Goal: Register for event/course: Register for event/course

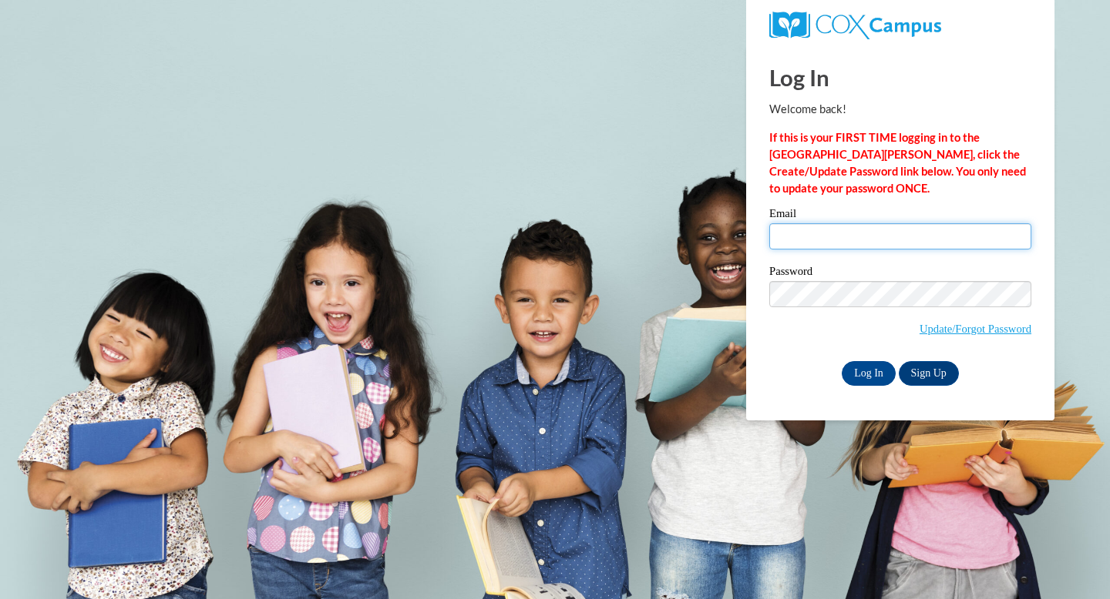
click at [845, 241] on input "Email" at bounding box center [900, 236] width 262 height 26
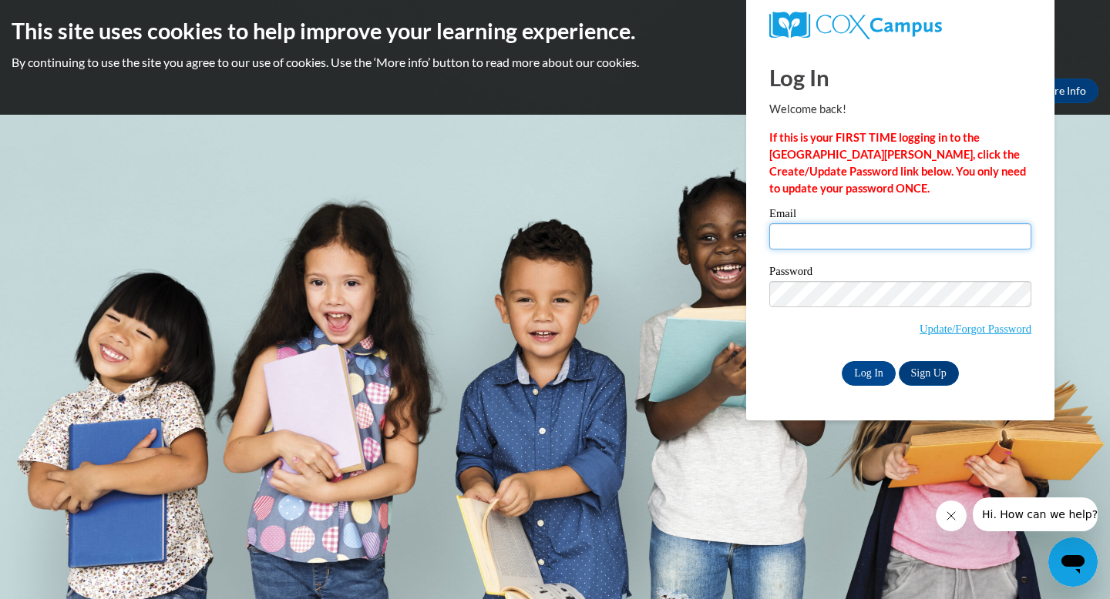
click at [873, 246] on input "Email" at bounding box center [900, 236] width 262 height 26
type input "[EMAIL_ADDRESS][DOMAIN_NAME]"
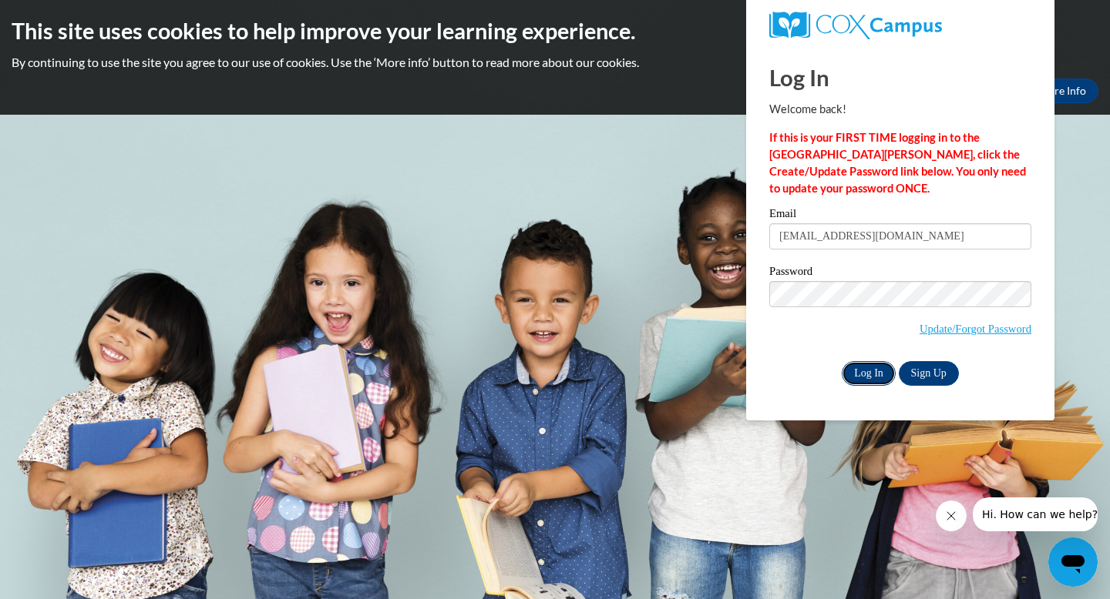
click at [875, 375] on input "Log In" at bounding box center [868, 373] width 54 height 25
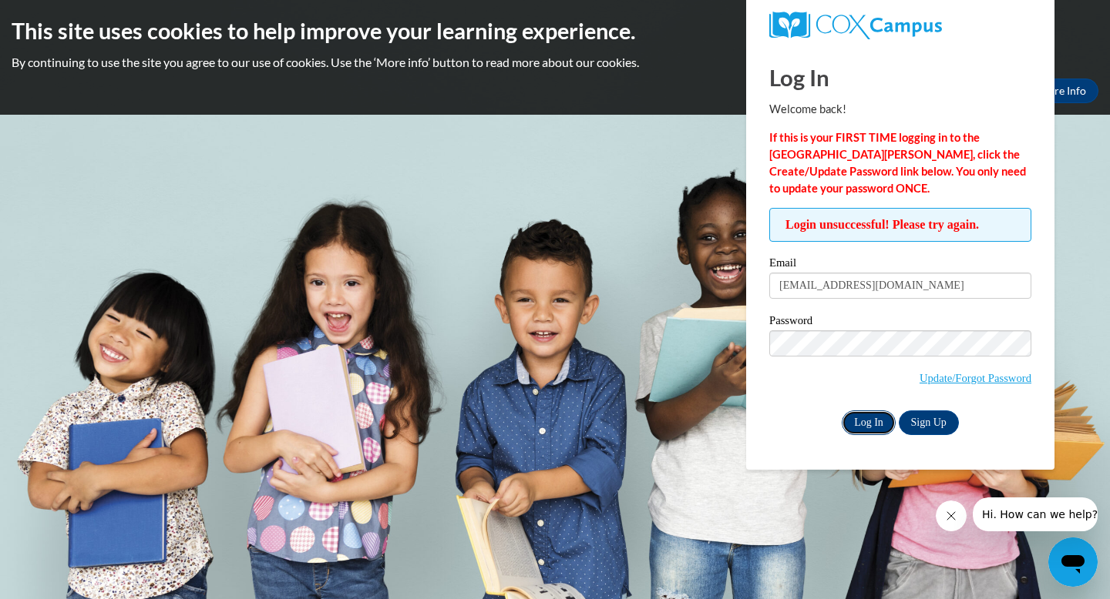
click at [875, 427] on input "Log In" at bounding box center [868, 423] width 54 height 25
click at [974, 374] on link "Update/Forgot Password" at bounding box center [975, 378] width 112 height 12
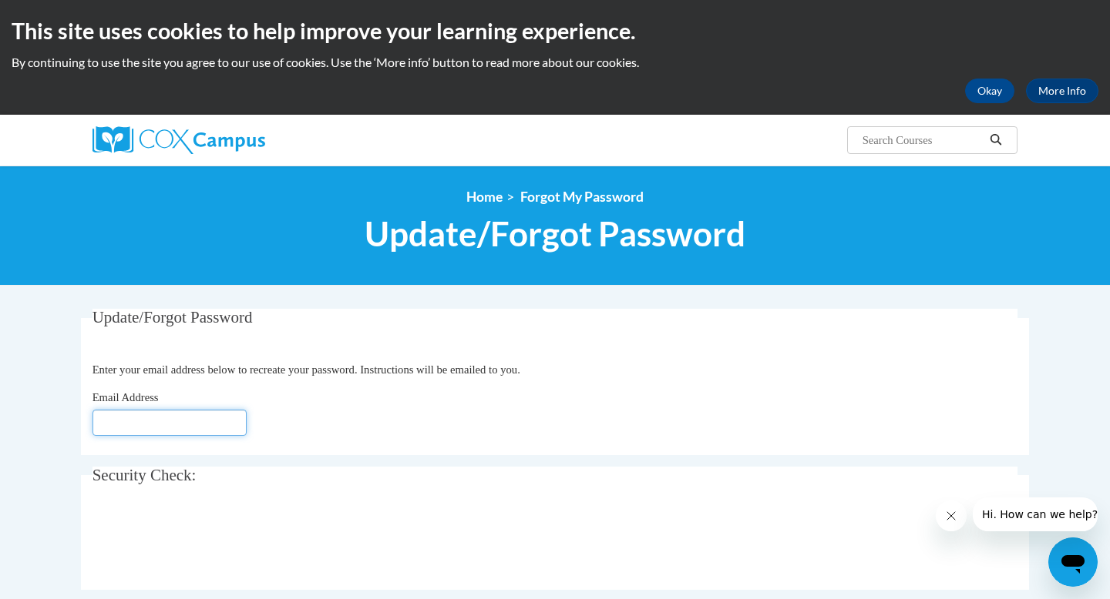
click at [177, 424] on input "Email Address" at bounding box center [169, 423] width 154 height 26
type input "[EMAIL_ADDRESS][DOMAIN_NAME]"
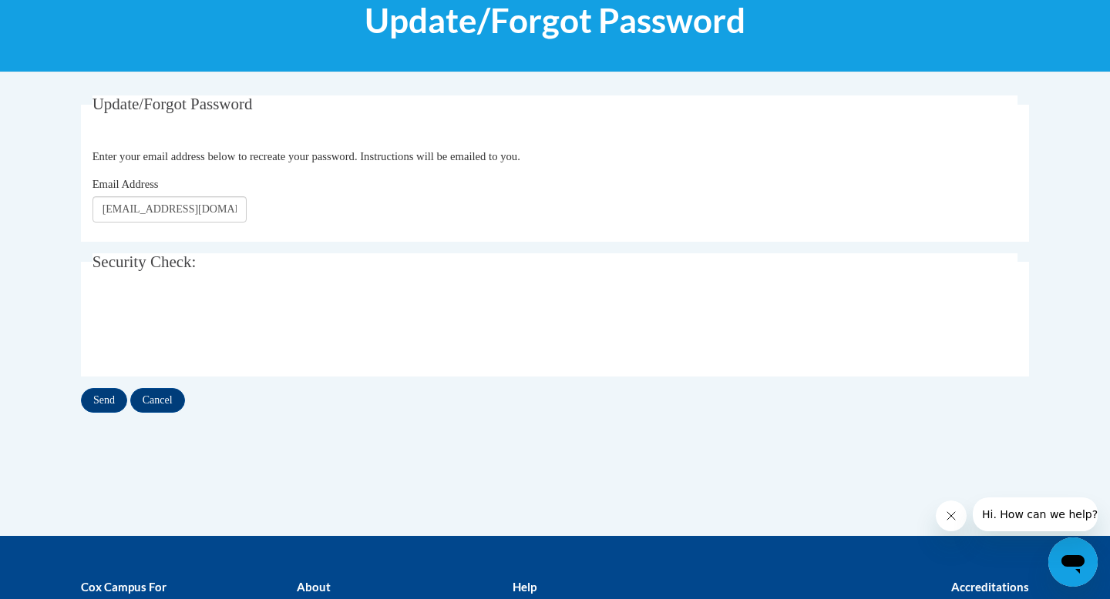
scroll to position [216, 0]
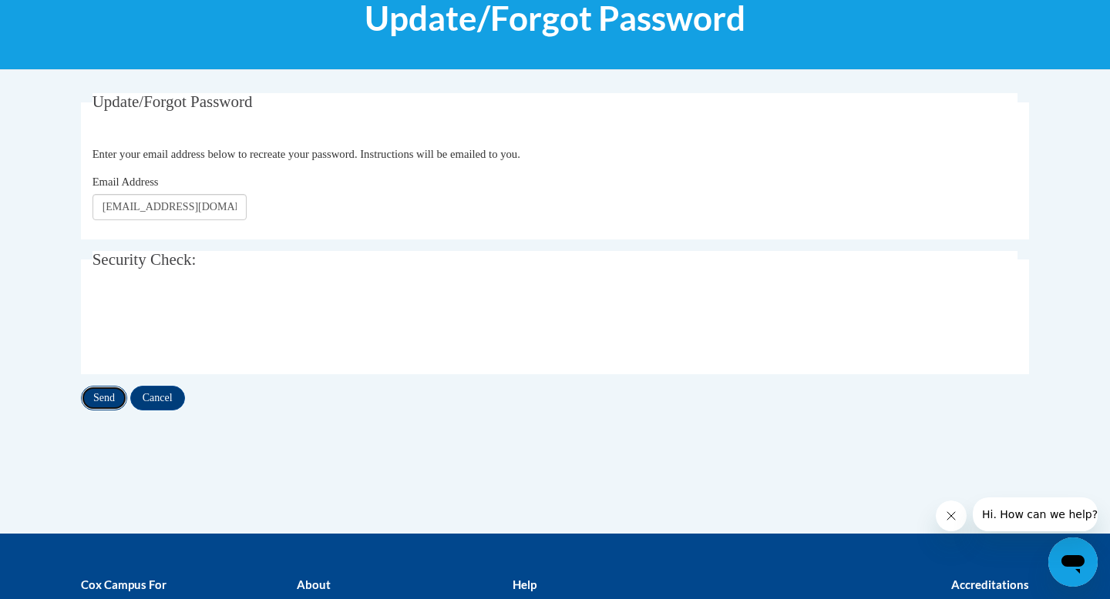
click at [112, 398] on input "Send" at bounding box center [104, 398] width 46 height 25
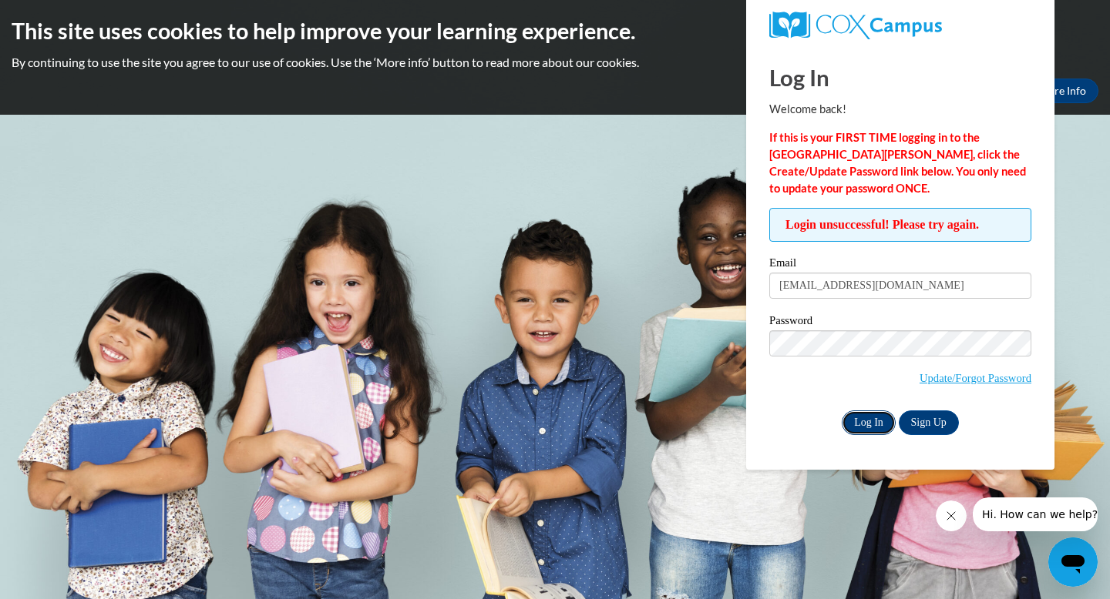
click at [858, 419] on input "Log In" at bounding box center [868, 423] width 54 height 25
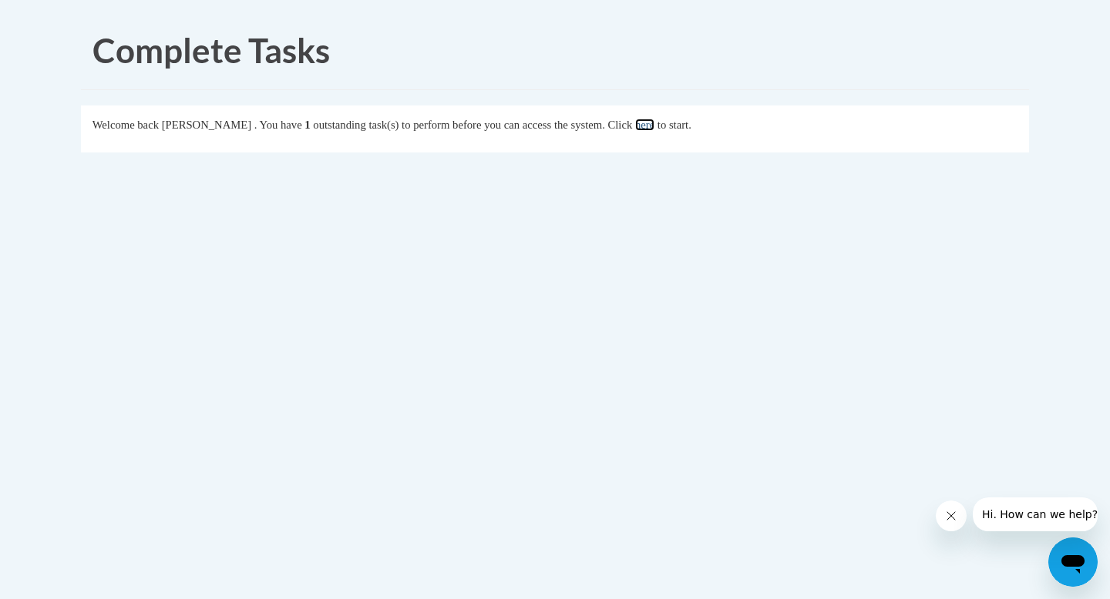
click at [654, 129] on link "here" at bounding box center [644, 125] width 19 height 12
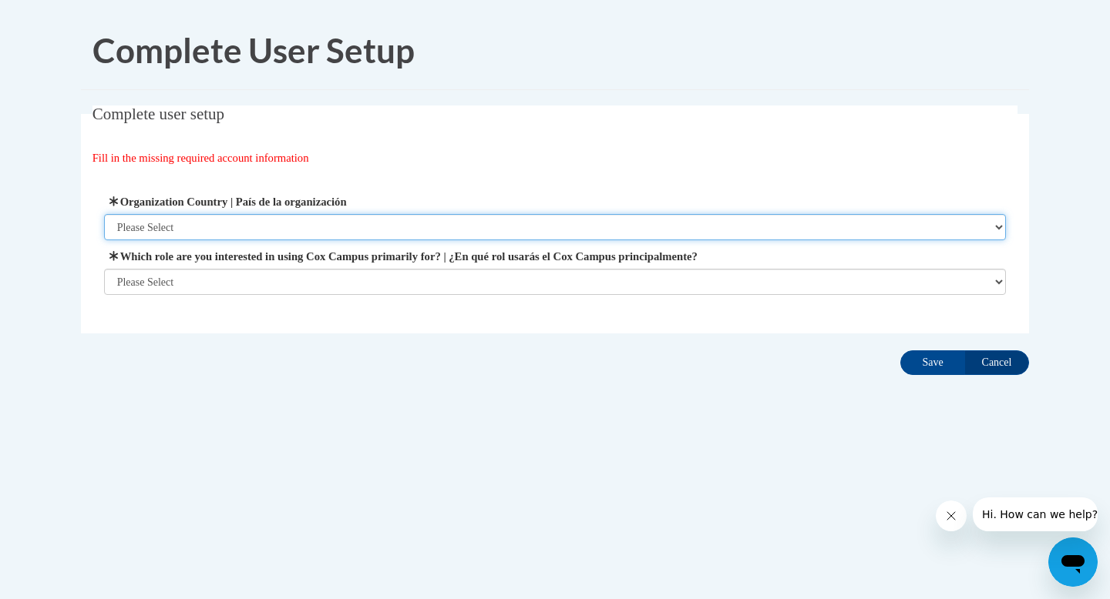
click at [521, 236] on select "Please Select [GEOGRAPHIC_DATA] | [GEOGRAPHIC_DATA] Outside of [GEOGRAPHIC_DATA…" at bounding box center [555, 227] width 902 height 26
select select "ad49bcad-a171-4b2e-b99c-48b446064914"
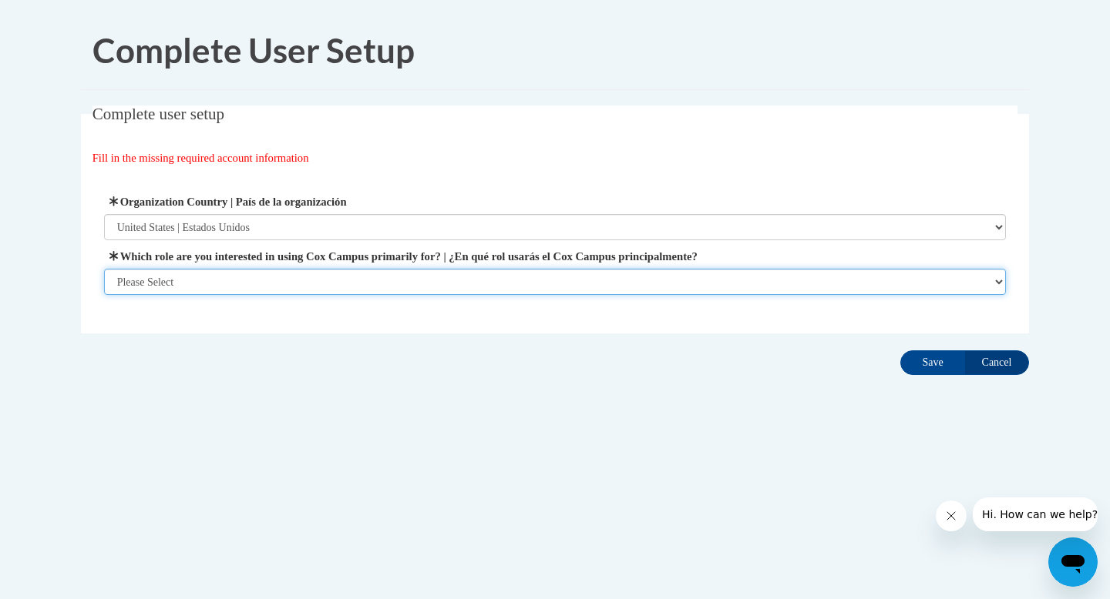
click at [475, 289] on select "Please Select College/University | Colegio/Universidad Community/Nonprofit Part…" at bounding box center [555, 282] width 902 height 26
select select "fbf2d438-af2f-41f8-98f1-81c410e29de3"
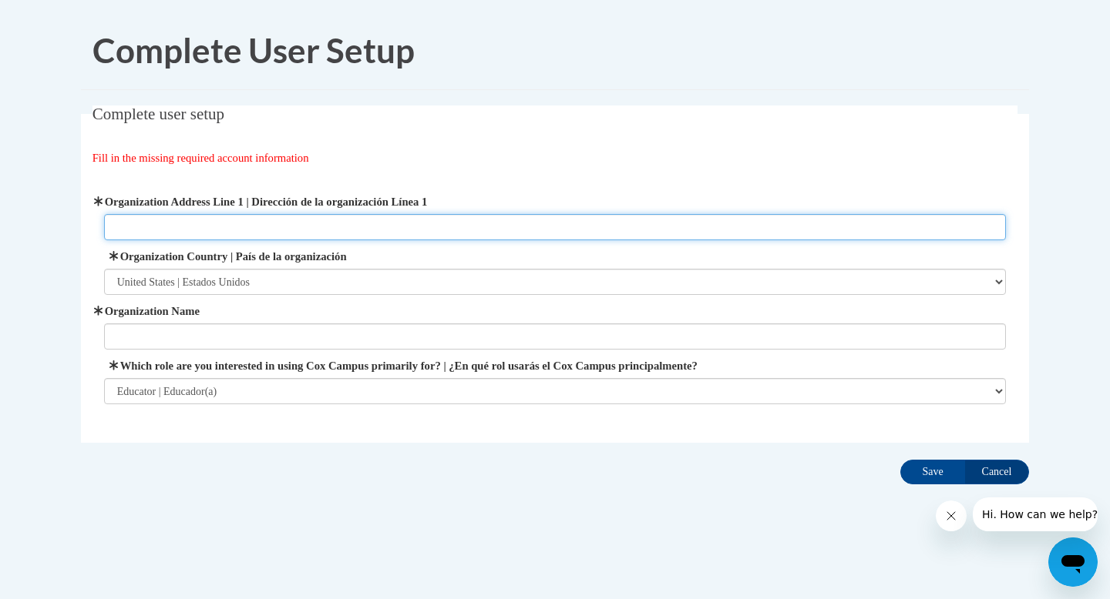
click at [448, 231] on input "Organization Address Line 1 | Dirección de la organización Línea 1" at bounding box center [555, 227] width 902 height 26
type input "233 bond street"
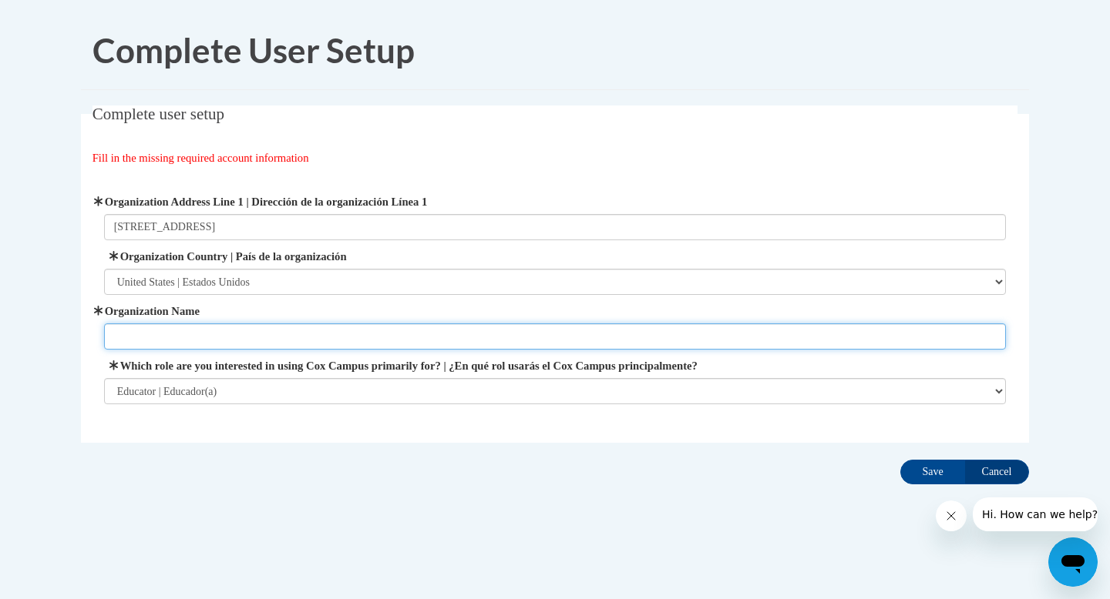
click at [337, 326] on input "Organization Name" at bounding box center [555, 337] width 902 height 26
type input "horizon education center"
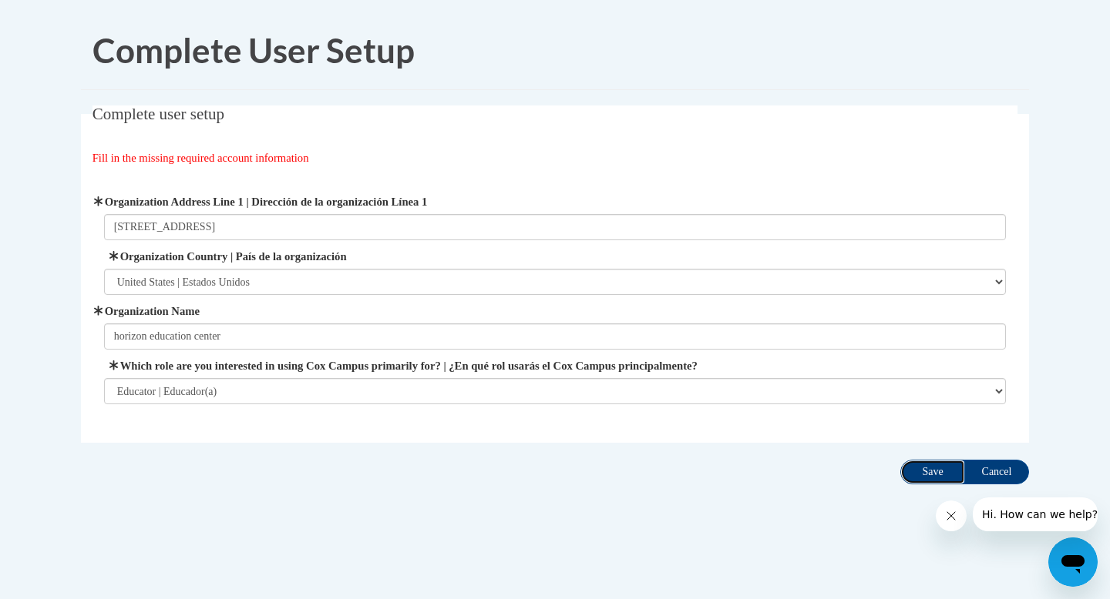
click at [930, 472] on input "Save" at bounding box center [932, 472] width 65 height 25
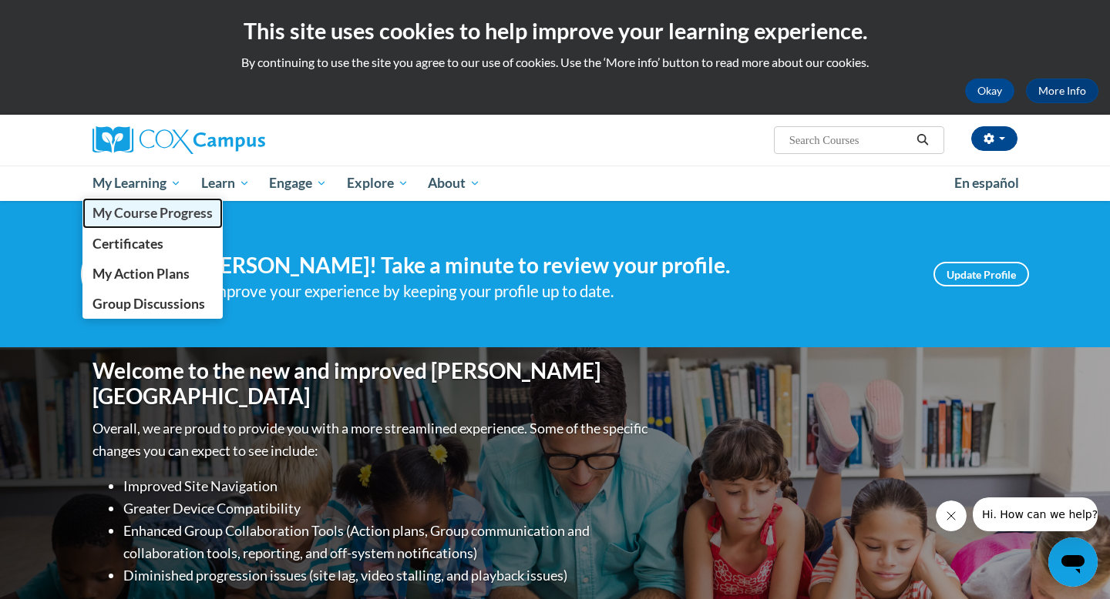
click at [170, 220] on span "My Course Progress" at bounding box center [152, 213] width 120 height 16
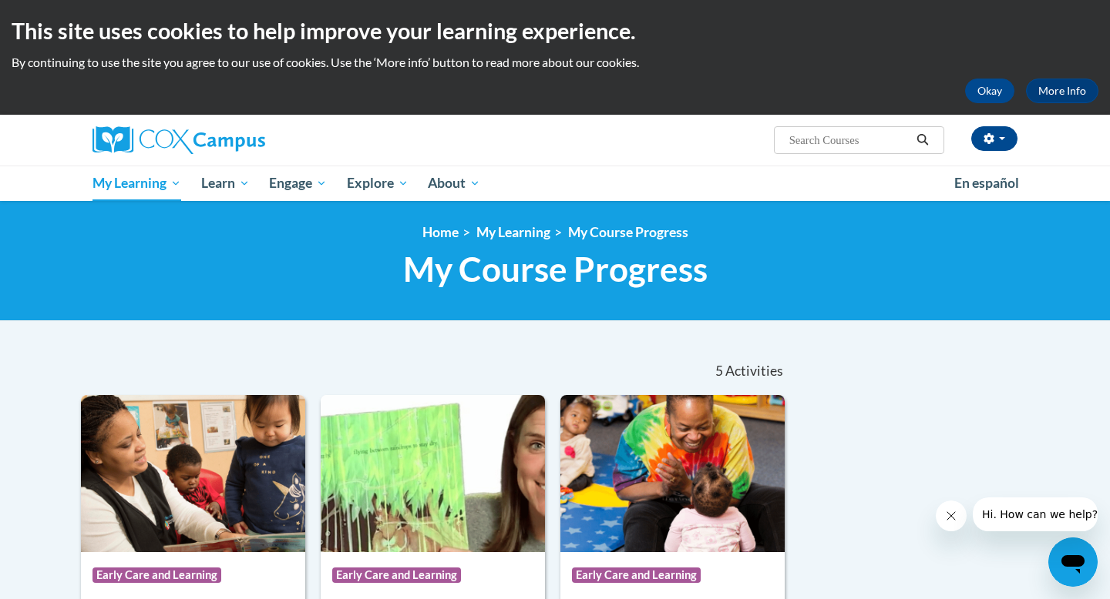
click at [857, 145] on input "Search..." at bounding box center [848, 140] width 123 height 18
type input "preschool"
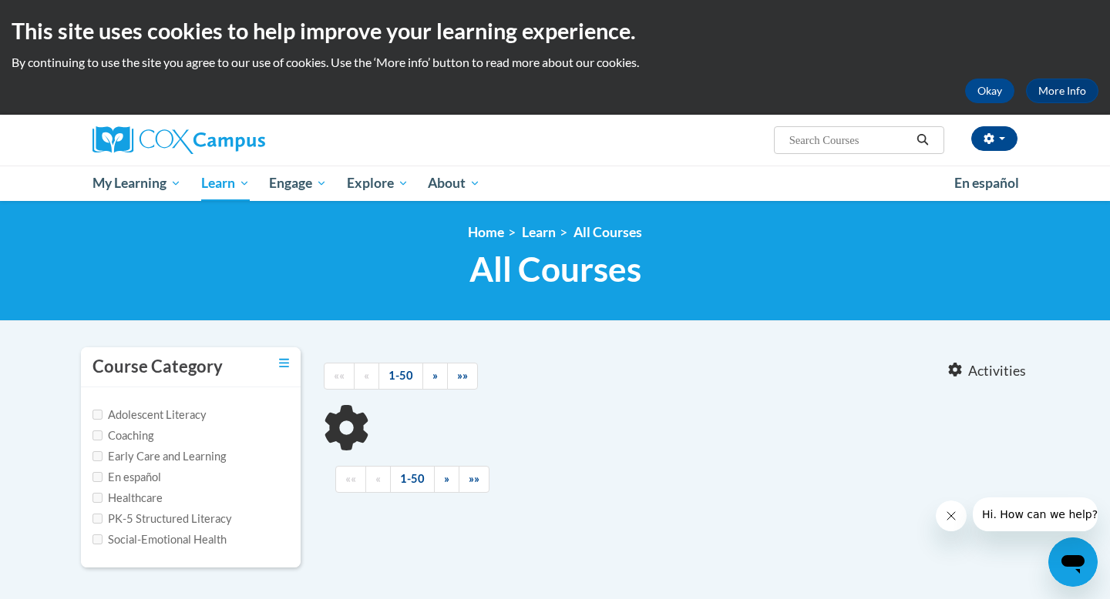
type input "preschool"
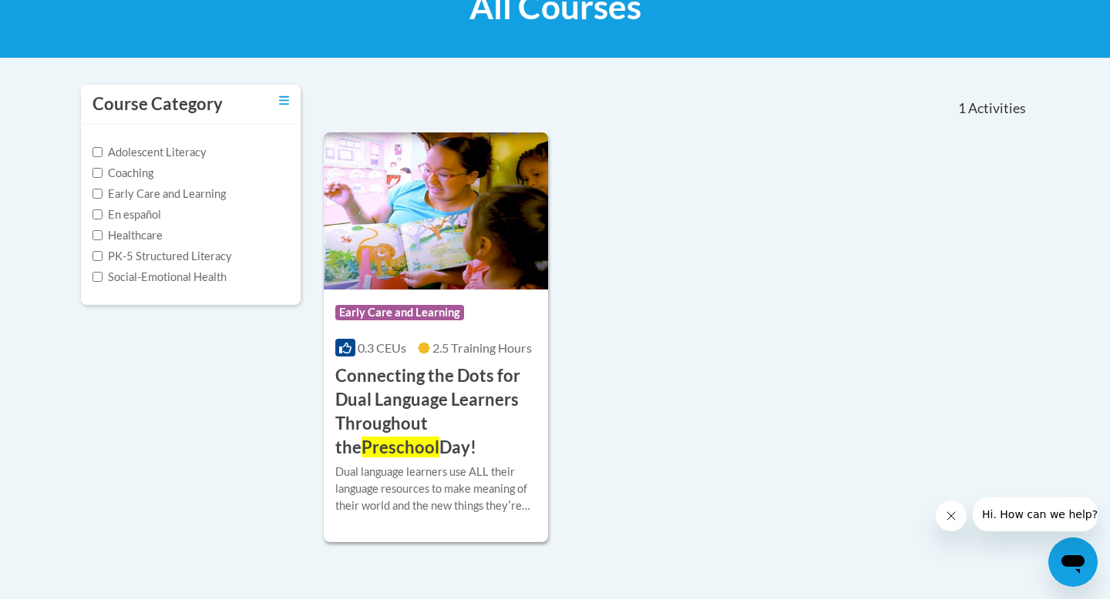
scroll to position [247, 0]
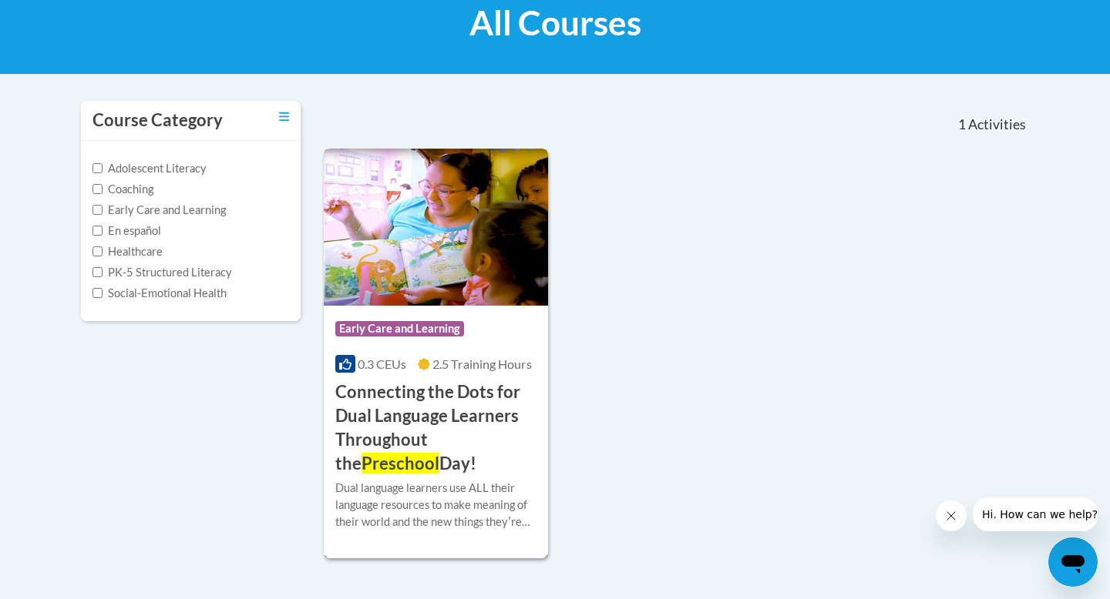
click at [442, 260] on img at bounding box center [436, 227] width 224 height 157
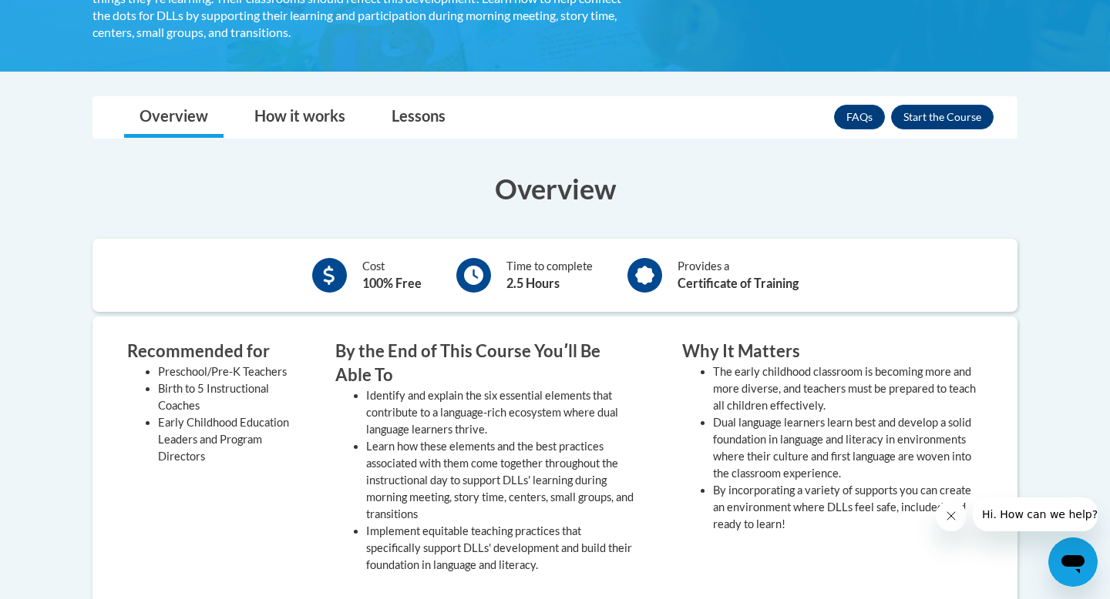
scroll to position [431, 0]
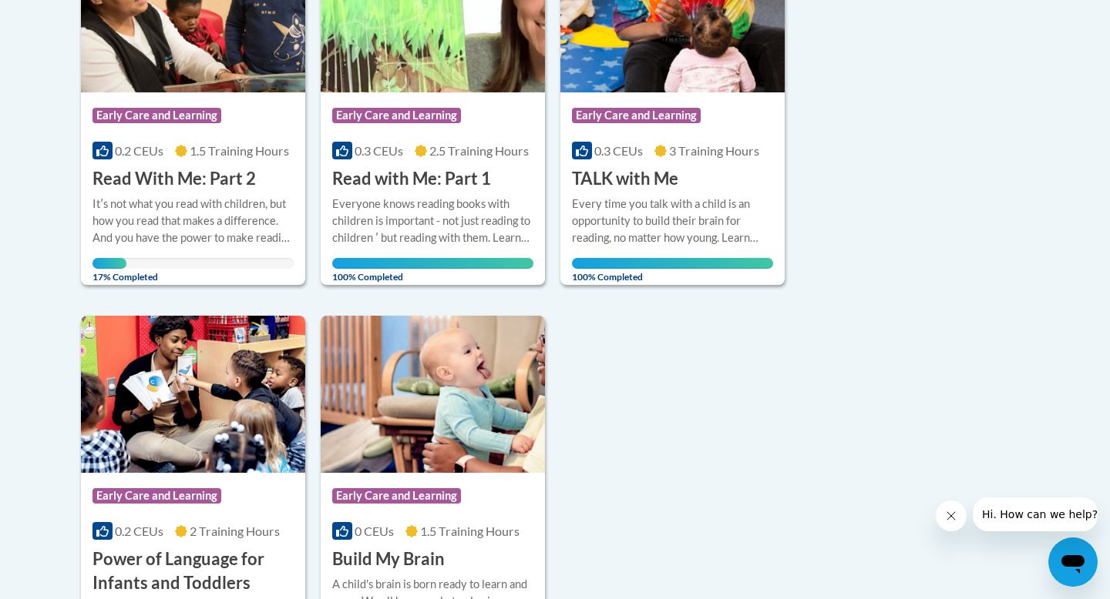
scroll to position [462, 0]
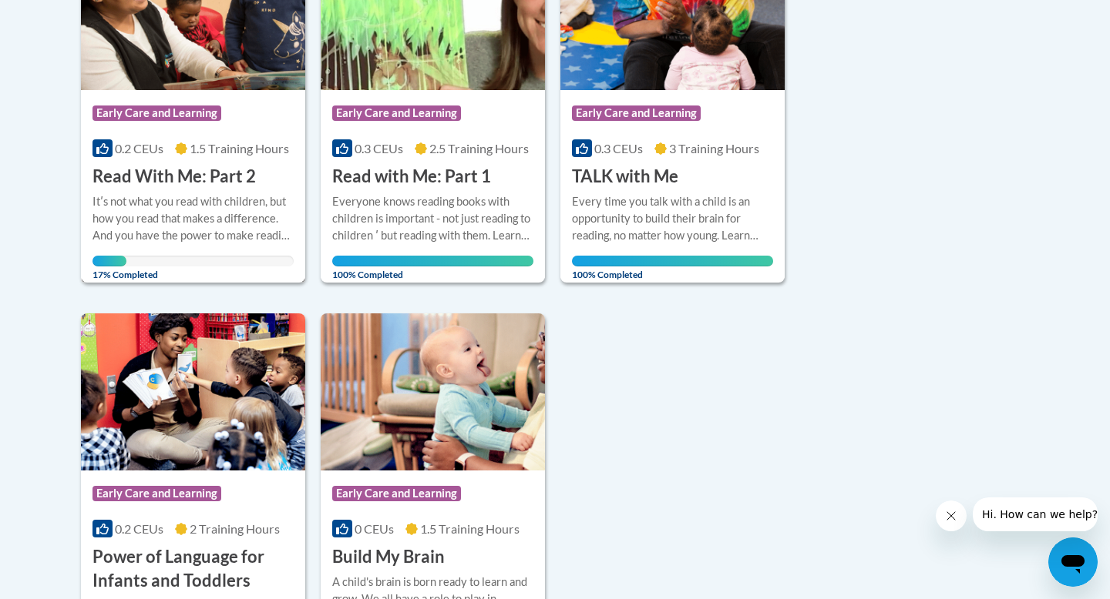
click at [220, 45] on img at bounding box center [193, 11] width 224 height 157
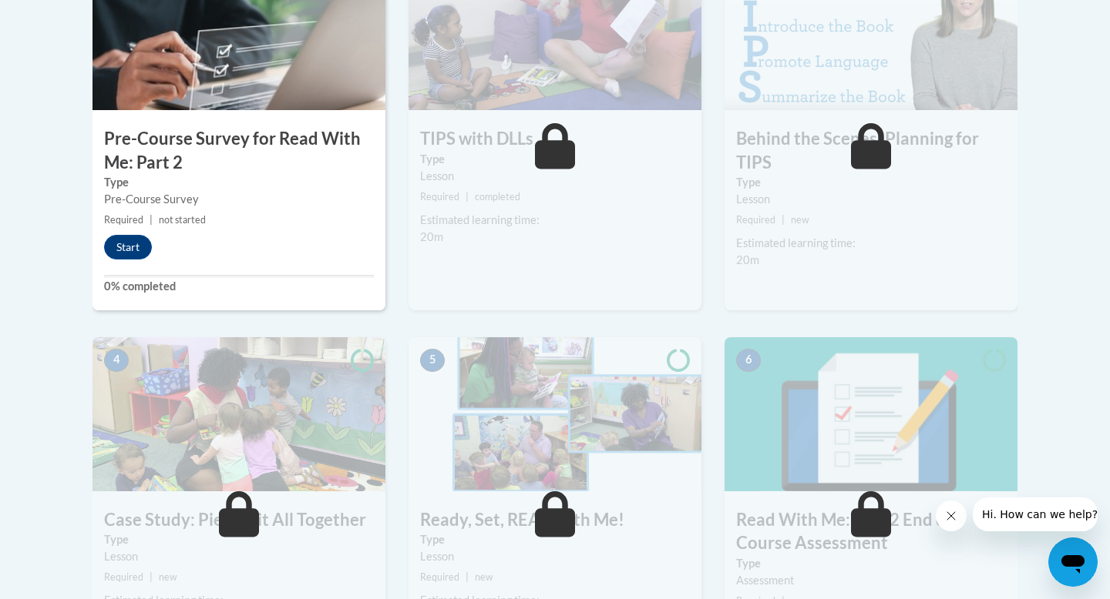
scroll to position [586, 0]
click at [129, 247] on button "Start" at bounding box center [128, 246] width 48 height 25
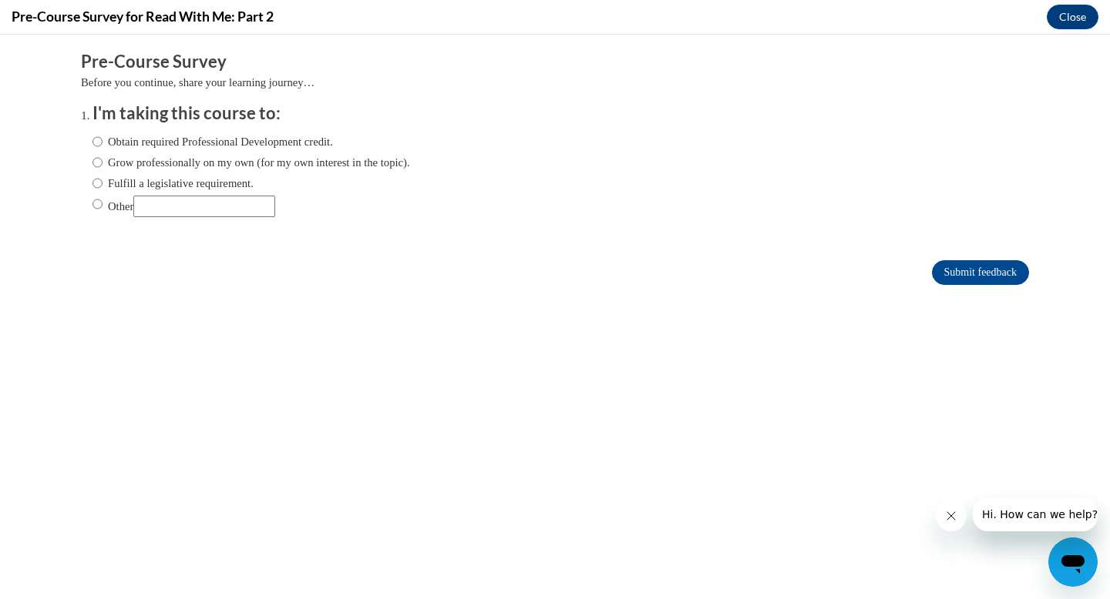
scroll to position [0, 0]
click at [101, 139] on input "Obtain required Professional Development credit." at bounding box center [97, 141] width 10 height 17
radio input "true"
click at [1012, 276] on input "Submit feedback" at bounding box center [980, 272] width 97 height 25
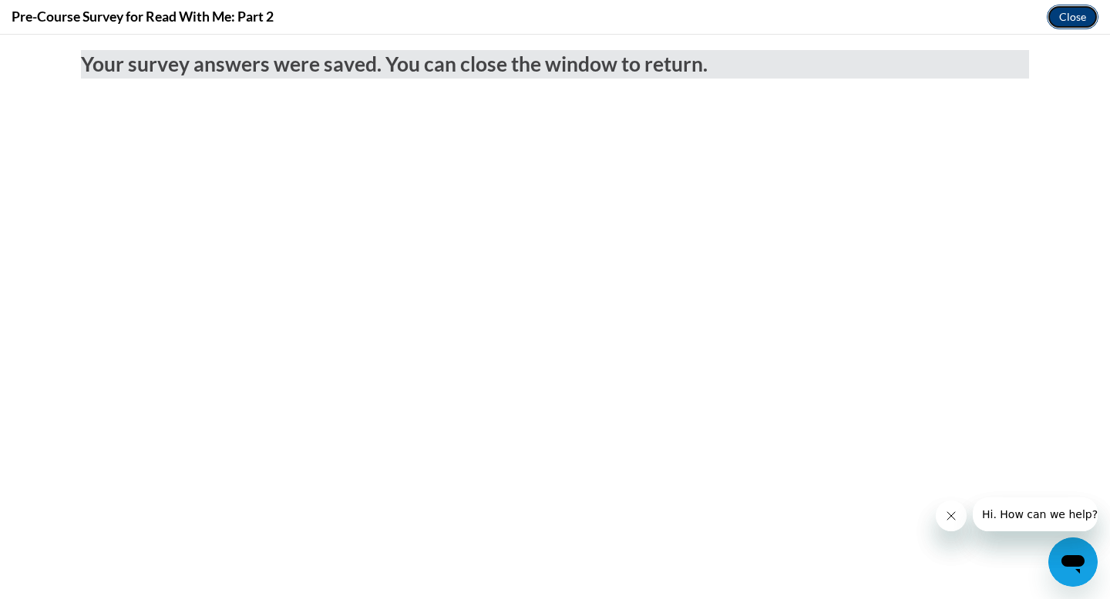
click at [1069, 15] on button "Close" at bounding box center [1072, 17] width 52 height 25
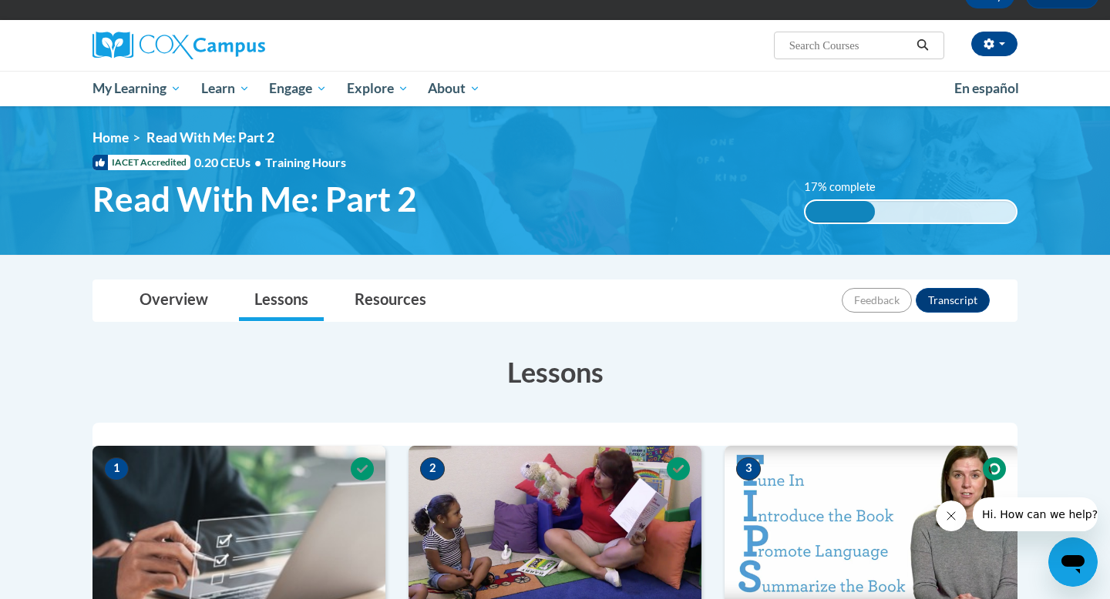
scroll to position [92, 0]
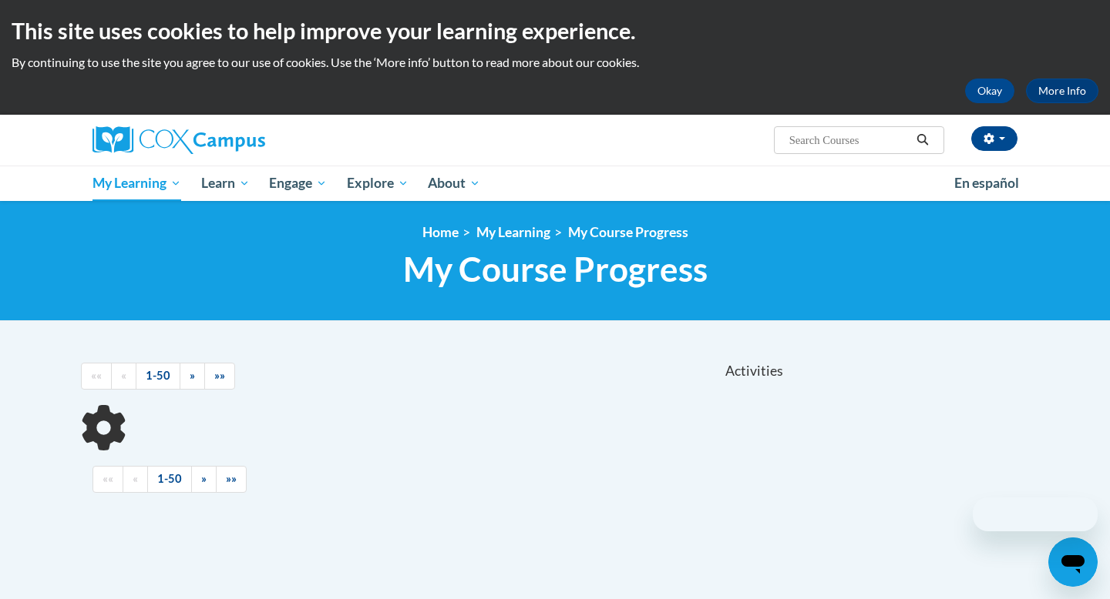
scroll to position [255, 0]
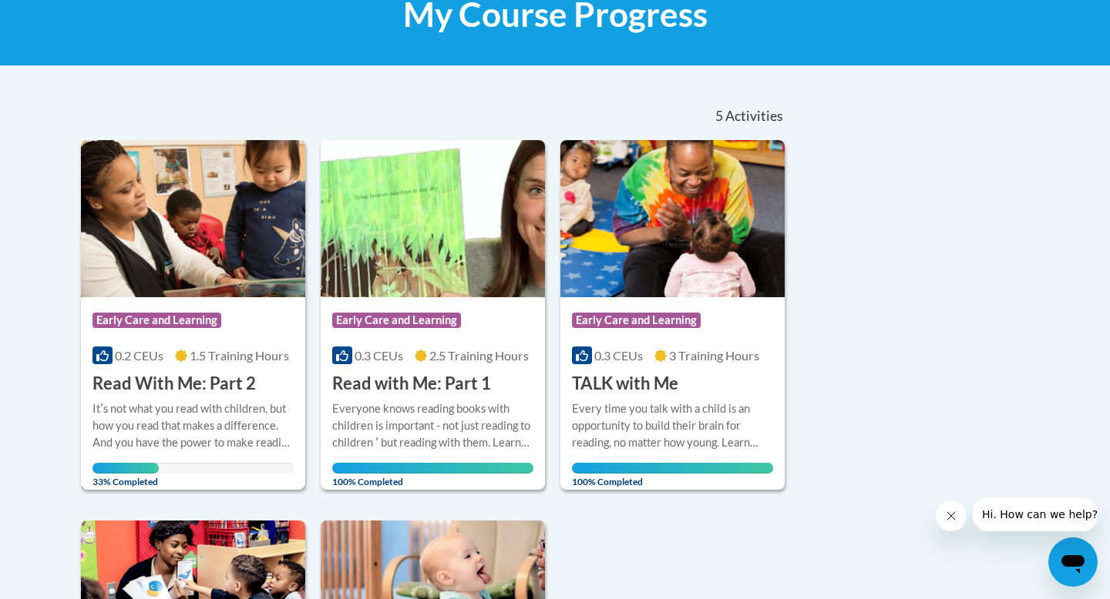
click at [213, 380] on h3 "Read With Me: Part 2" at bounding box center [173, 384] width 163 height 24
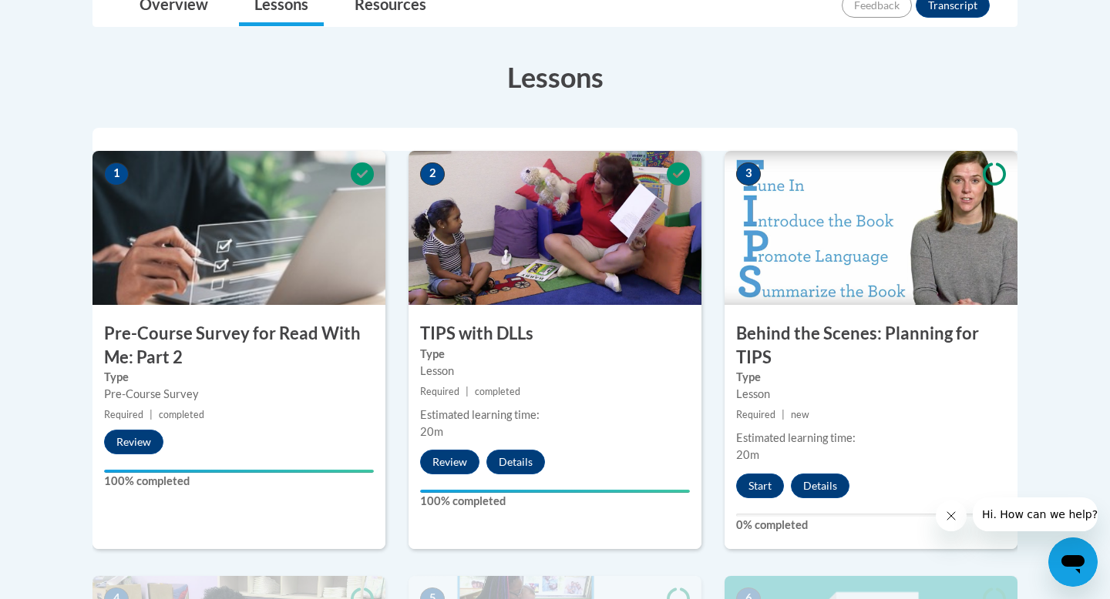
scroll to position [462, 0]
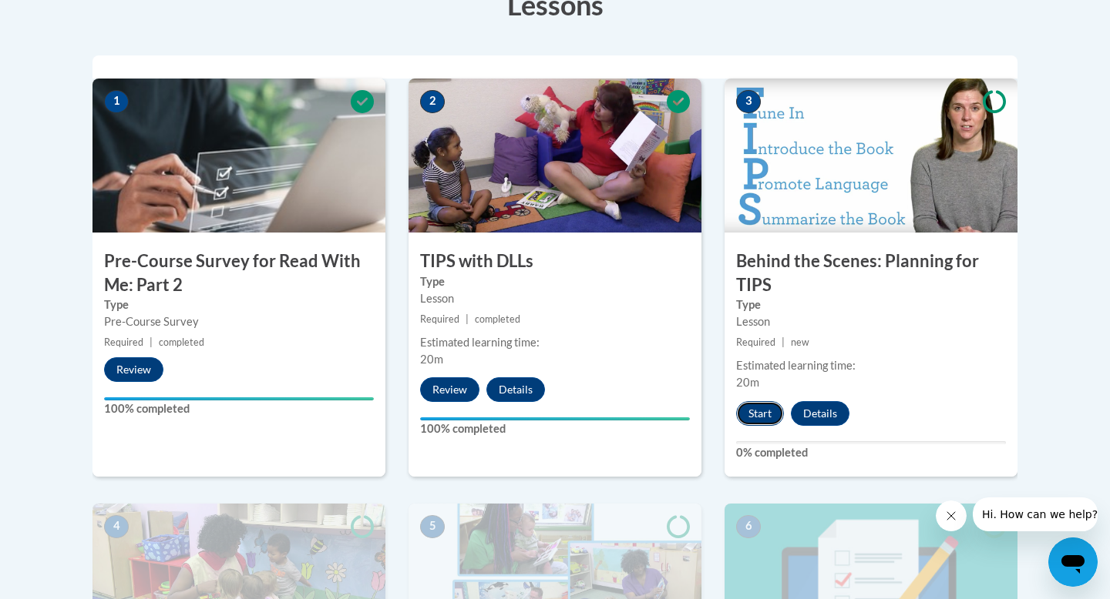
click at [760, 409] on button "Start" at bounding box center [760, 413] width 48 height 25
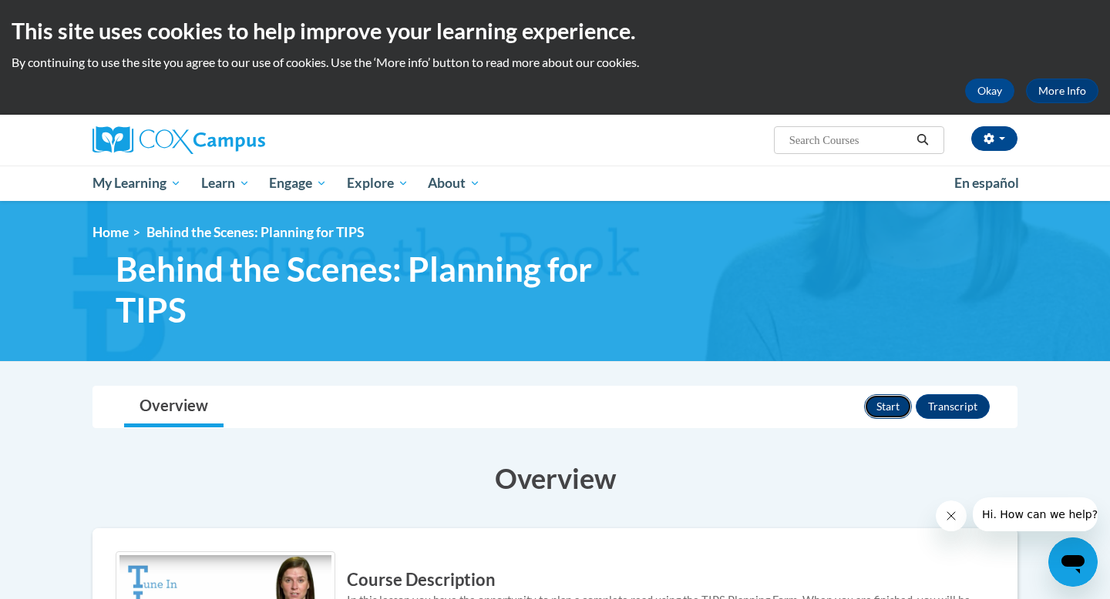
click at [878, 408] on button "Start" at bounding box center [888, 407] width 48 height 25
